Goal: Transaction & Acquisition: Purchase product/service

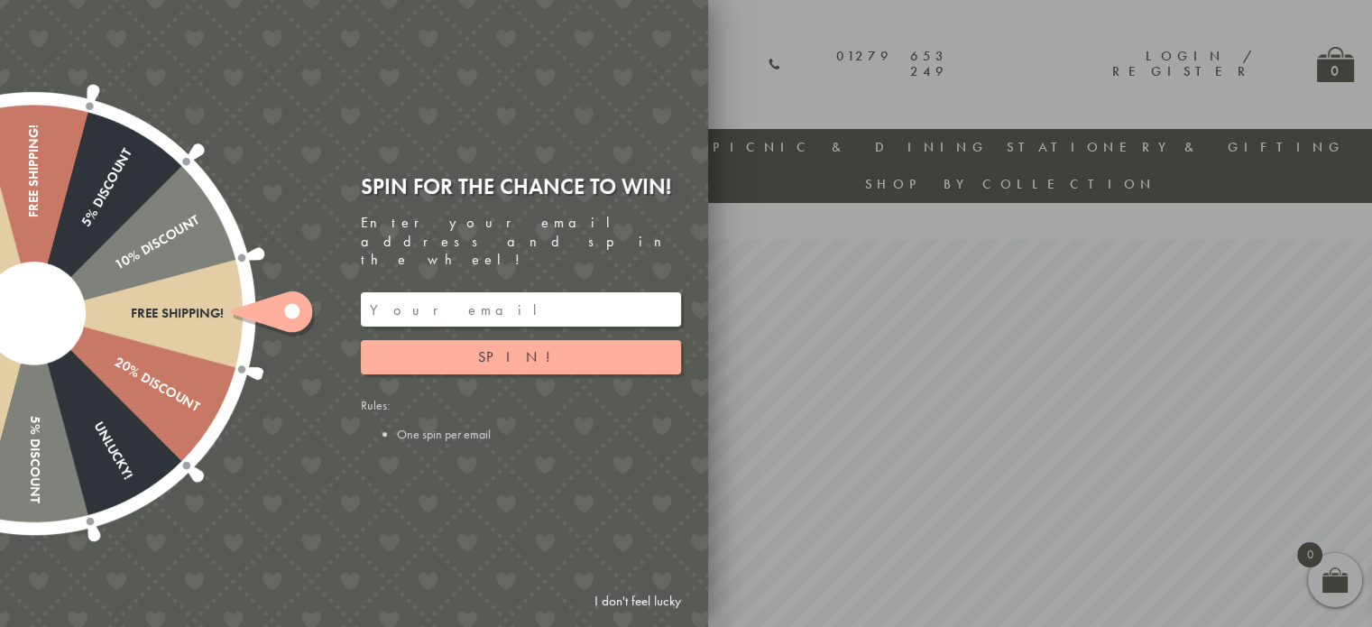
click at [644, 605] on link "I don't feel lucky" at bounding box center [637, 601] width 105 height 33
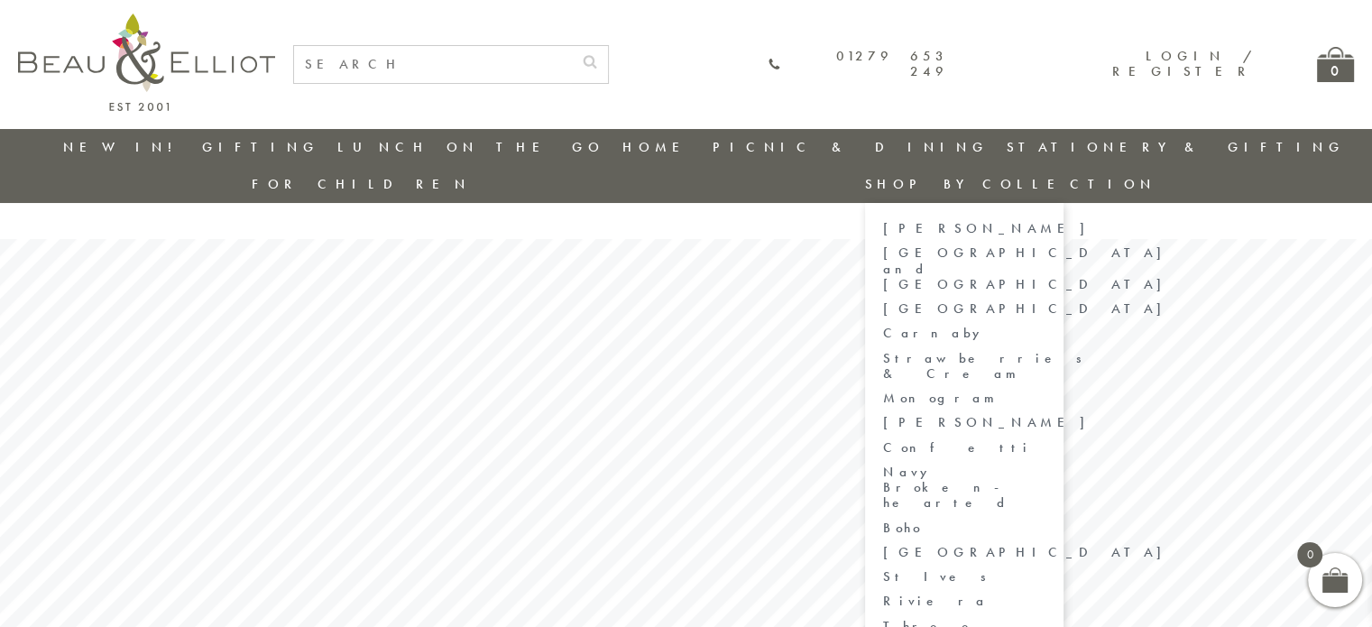
click at [1046, 619] on link "Three Rivers" at bounding box center [964, 635] width 162 height 32
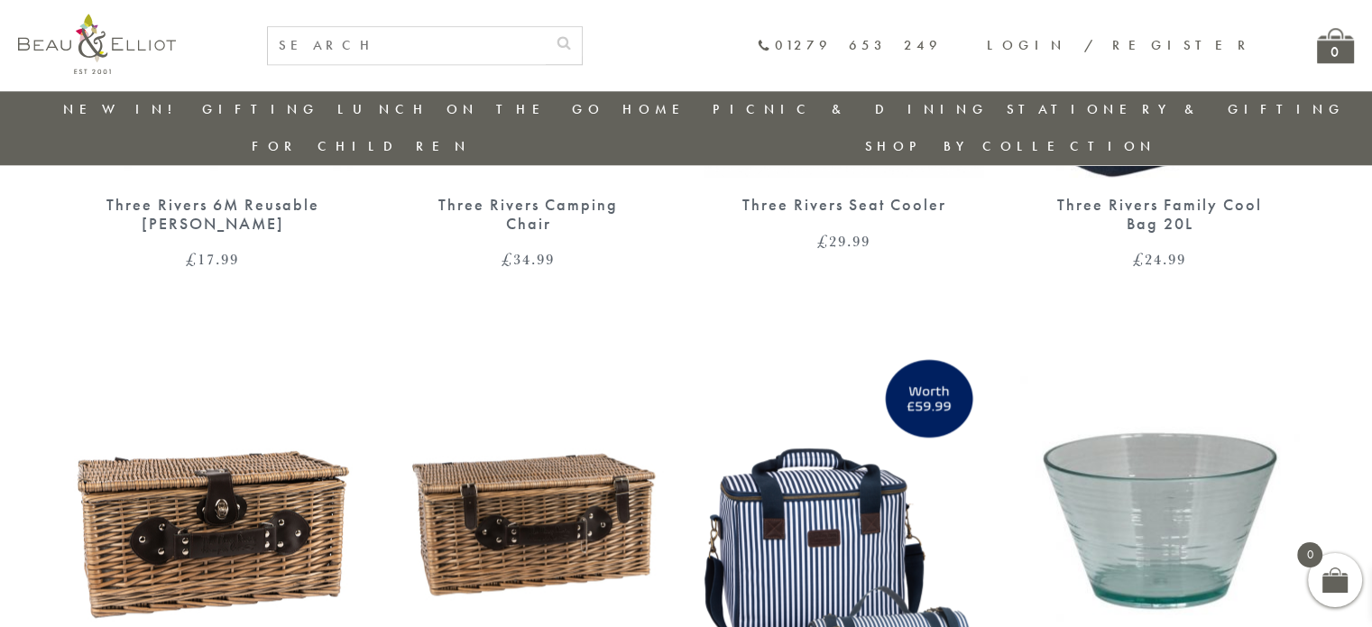
scroll to position [2577, 0]
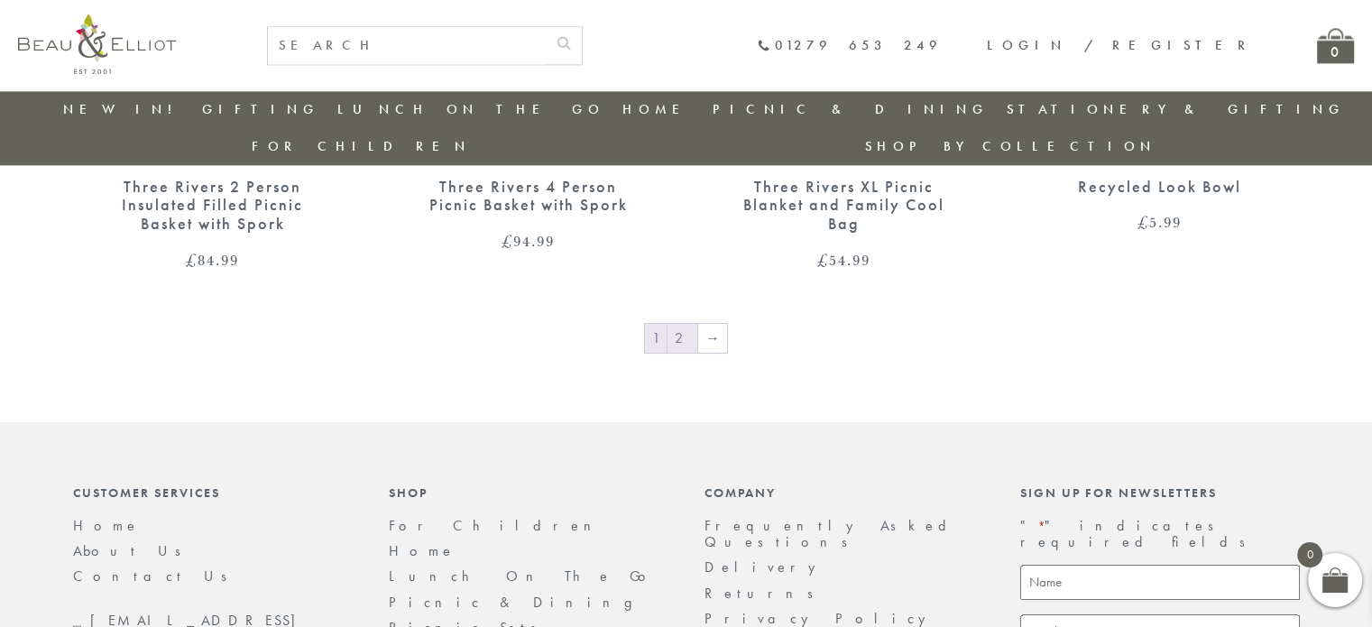
click at [671, 324] on link "2" at bounding box center [683, 338] width 30 height 29
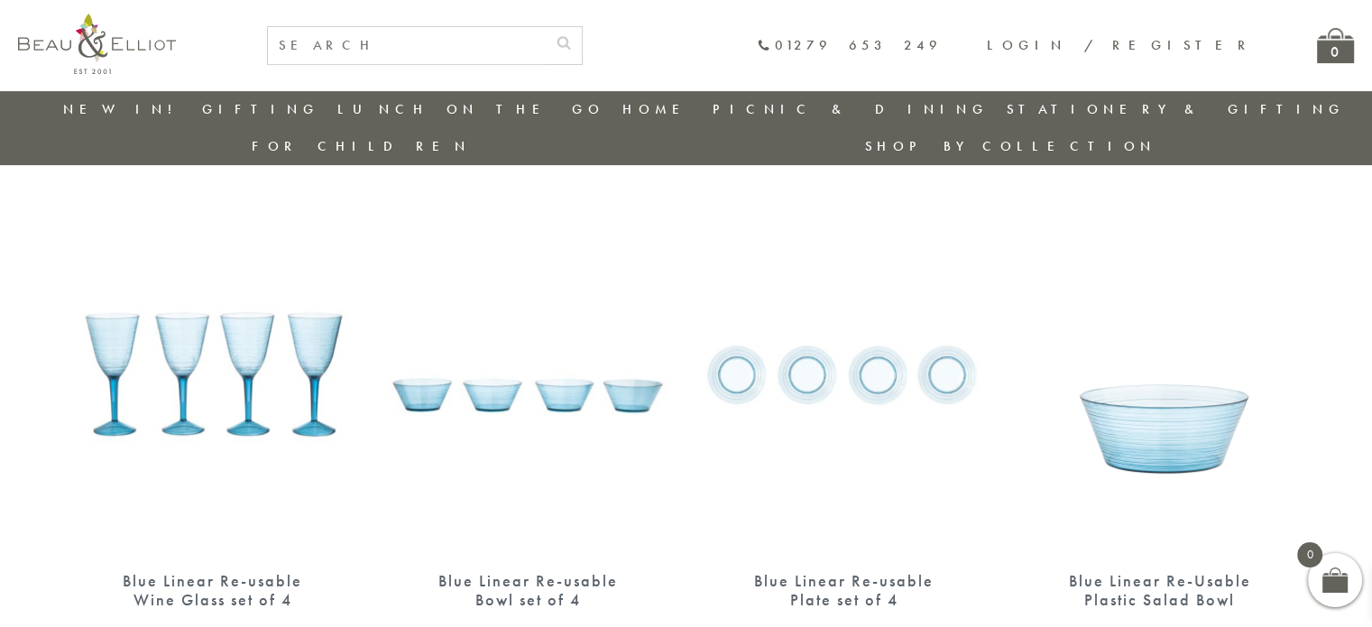
scroll to position [593, 0]
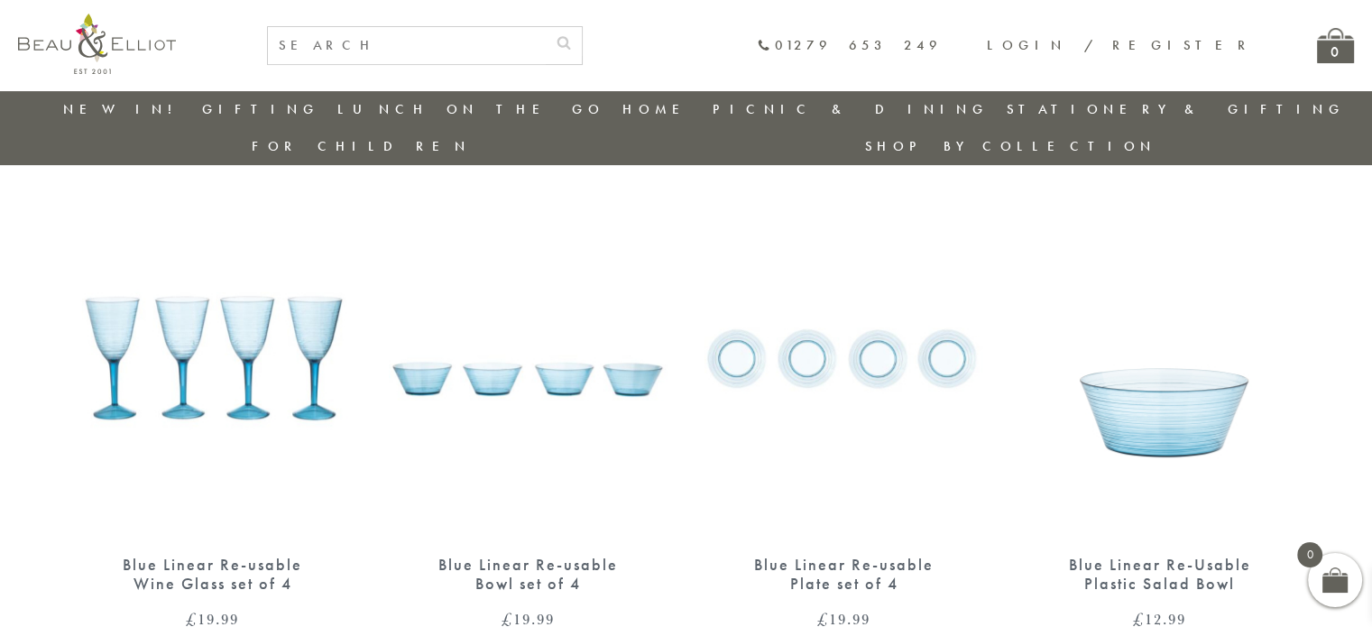
click at [300, 283] on img at bounding box center [213, 357] width 280 height 361
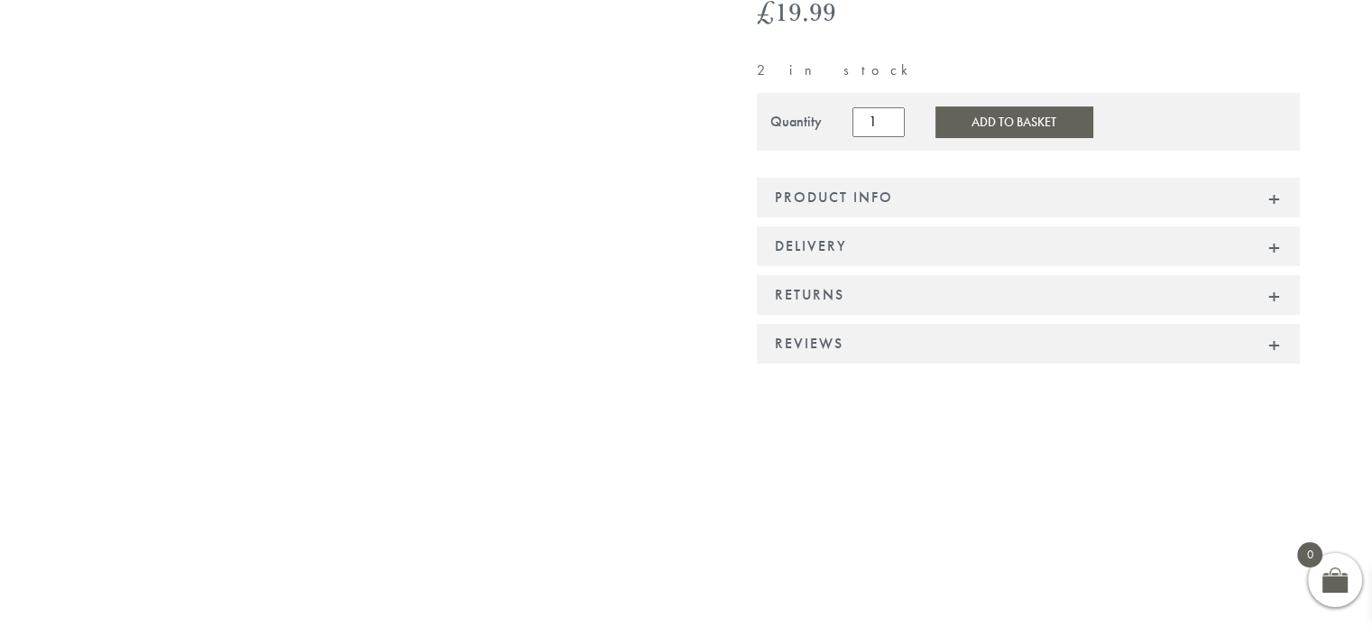
scroll to position [361, 0]
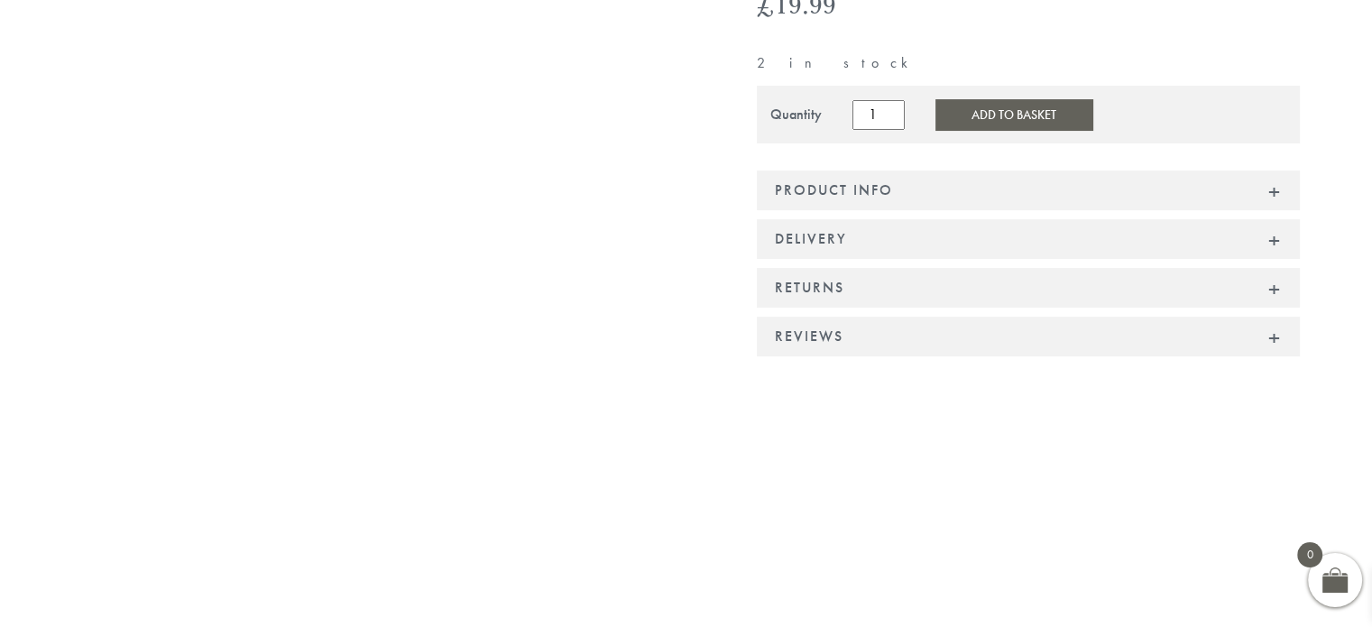
click at [1266, 171] on div "Product Info" at bounding box center [1028, 191] width 543 height 40
click at [1272, 171] on div "Product Info" at bounding box center [1028, 191] width 543 height 40
click at [1274, 171] on div "Product Info" at bounding box center [1028, 191] width 543 height 40
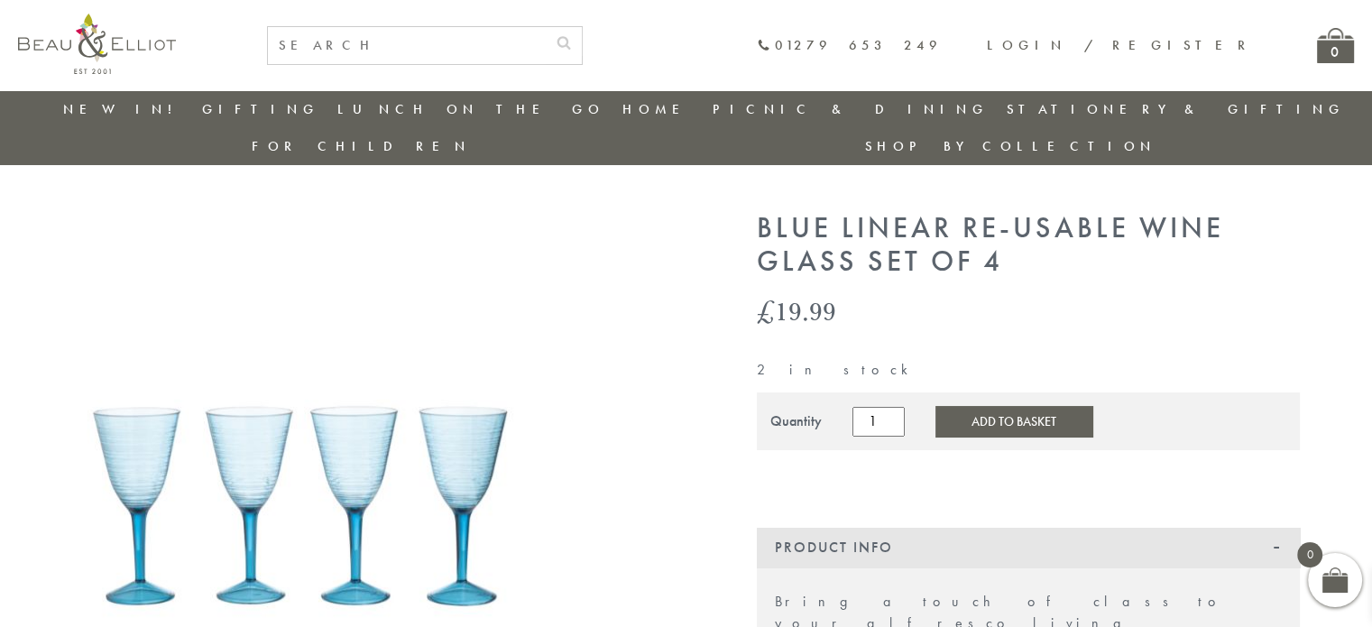
scroll to position [0, 0]
